Goal: Navigation & Orientation: Find specific page/section

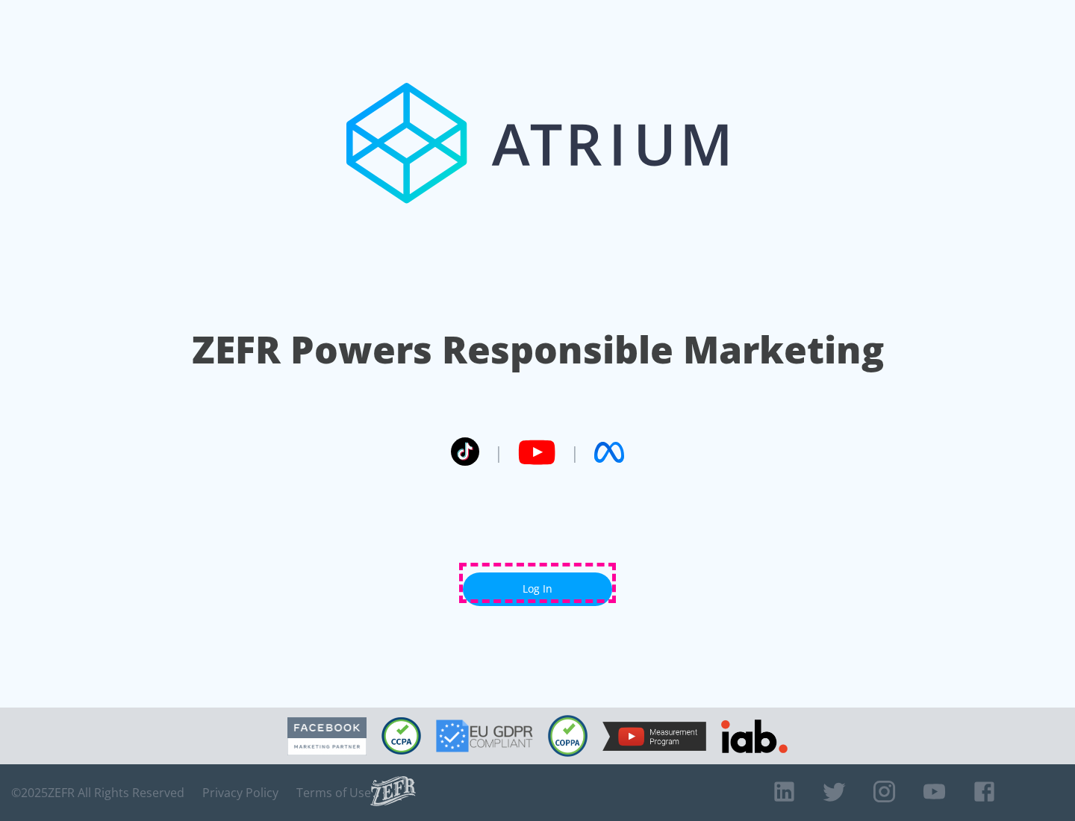
click at [537, 583] on link "Log In" at bounding box center [537, 590] width 149 height 34
